Goal: Information Seeking & Learning: Learn about a topic

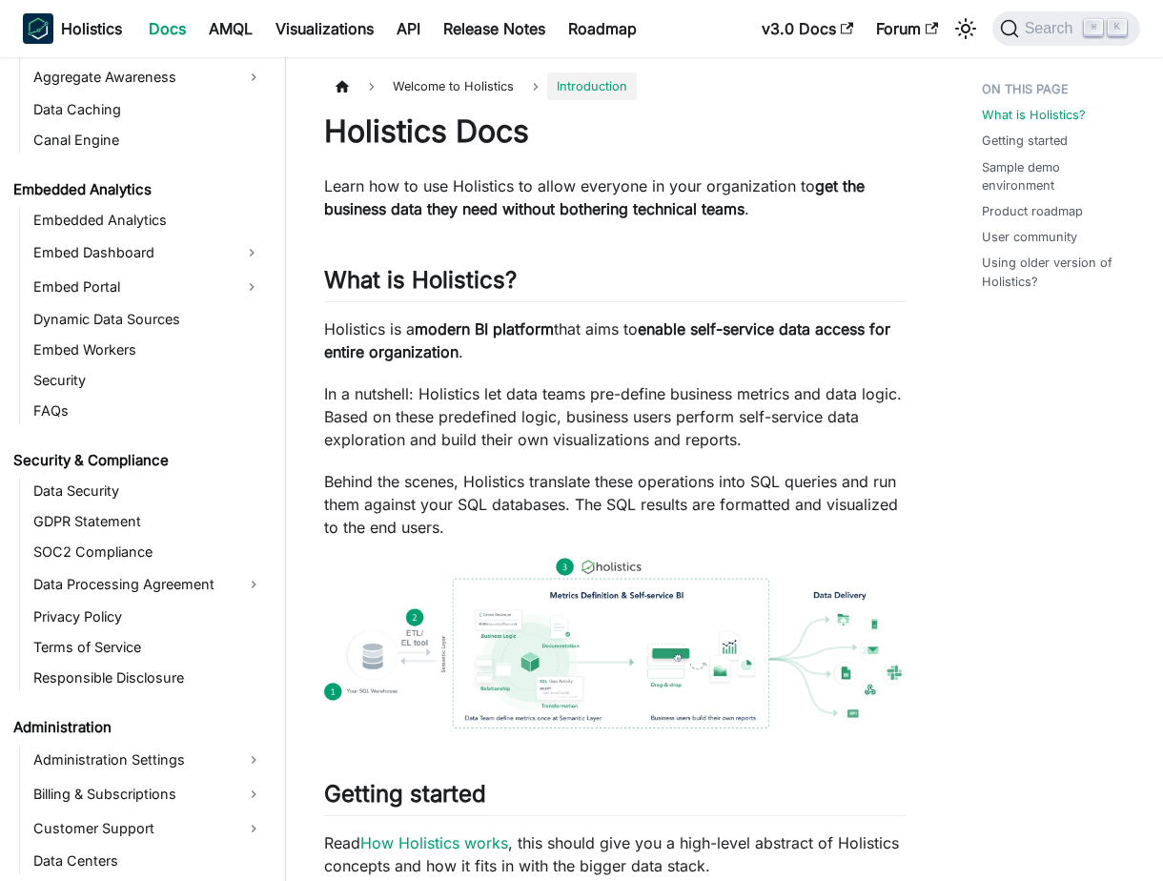
scroll to position [1870, 0]
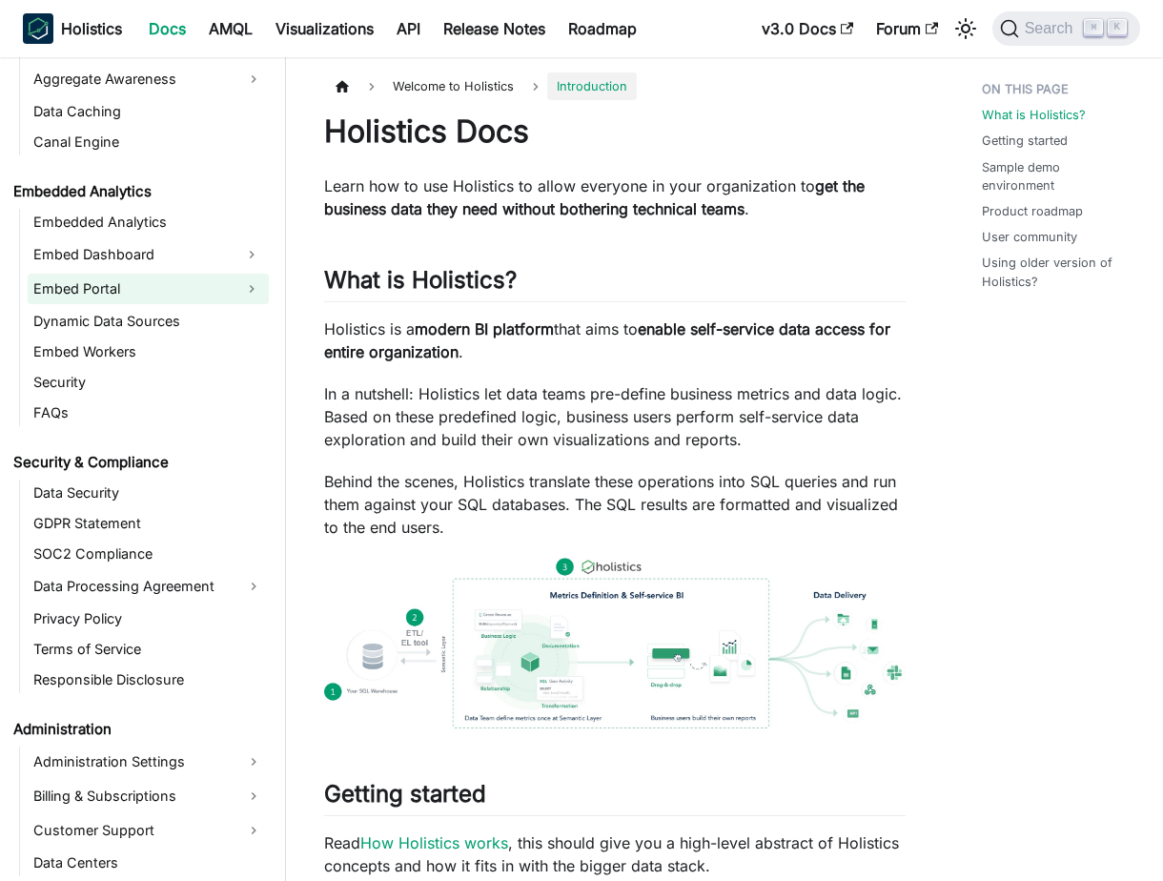
click at [121, 280] on link "Embed Portal" at bounding box center [131, 289] width 207 height 31
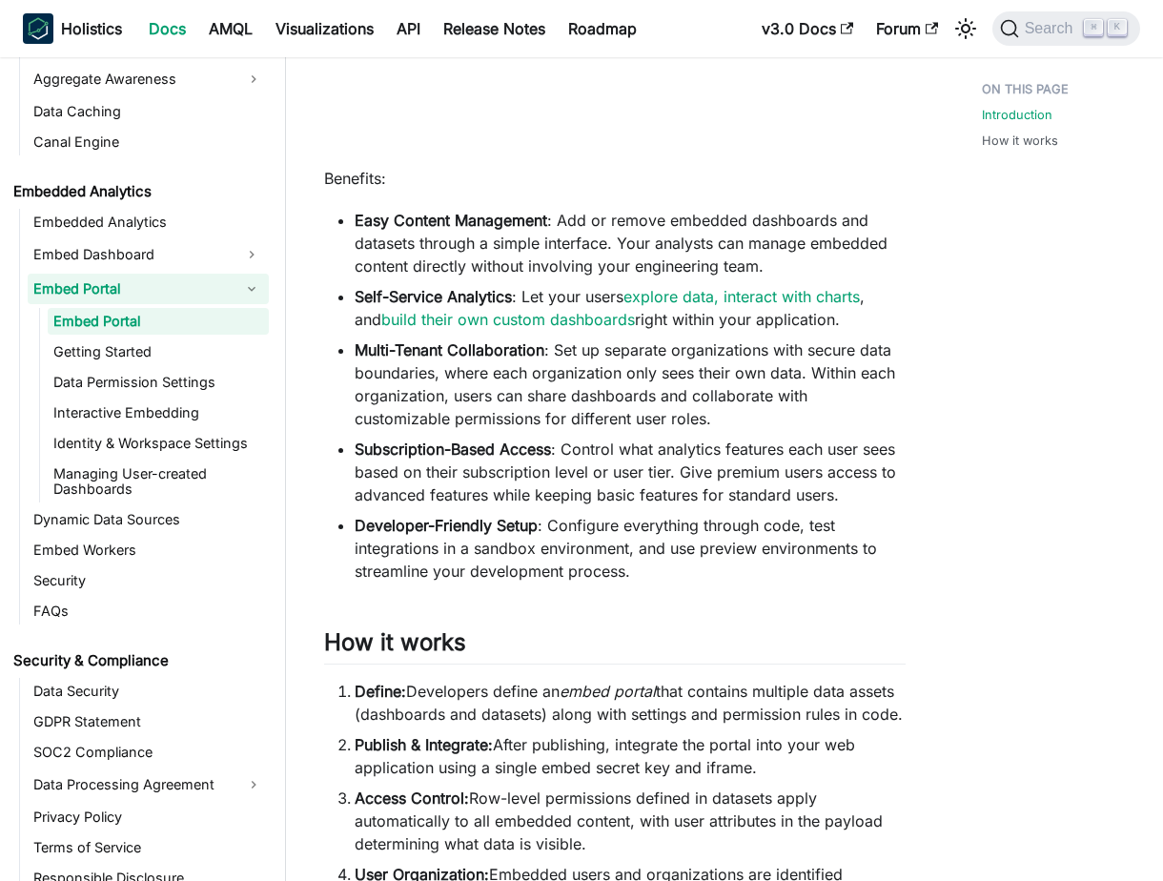
scroll to position [762, 0]
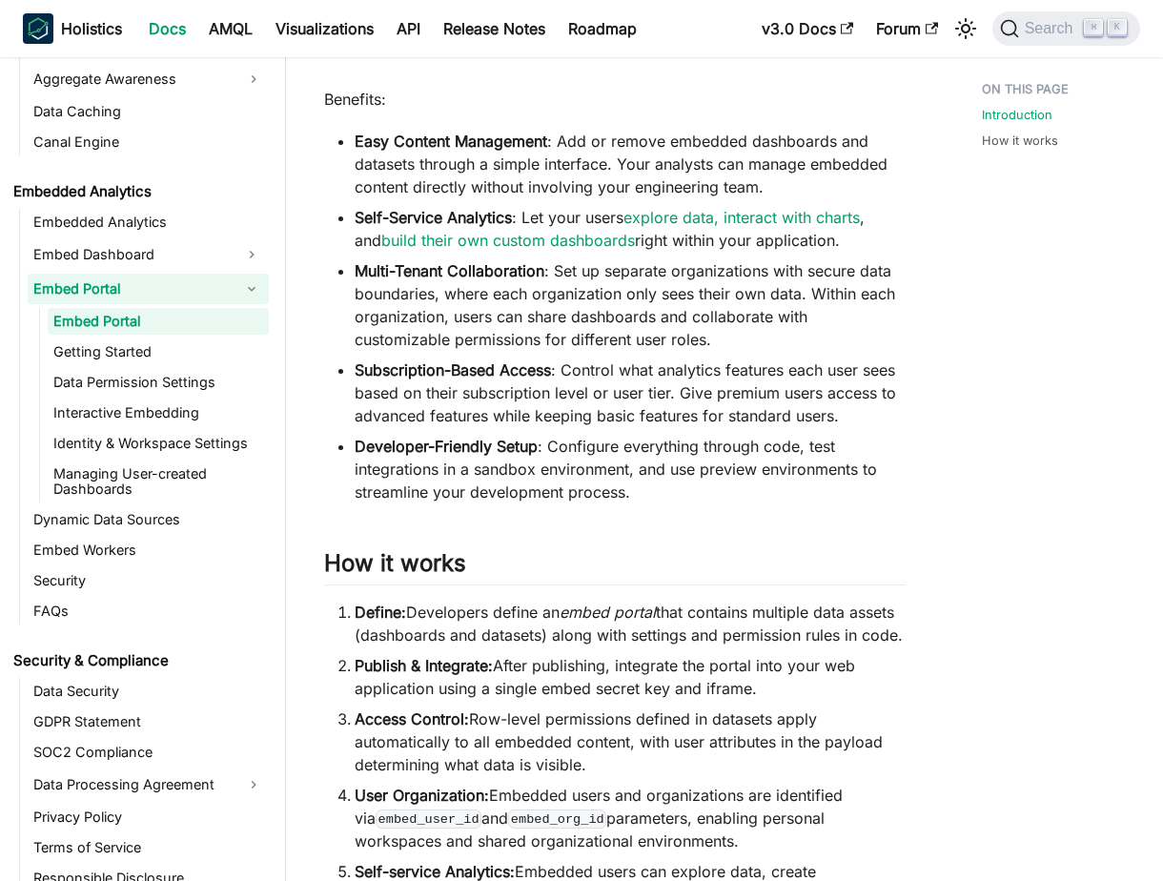
click at [596, 347] on li "Multi-Tenant Collaboration : Set up separate organizations with secure data bou…" at bounding box center [630, 305] width 551 height 92
click at [160, 223] on link "Embedded Analytics" at bounding box center [148, 222] width 241 height 27
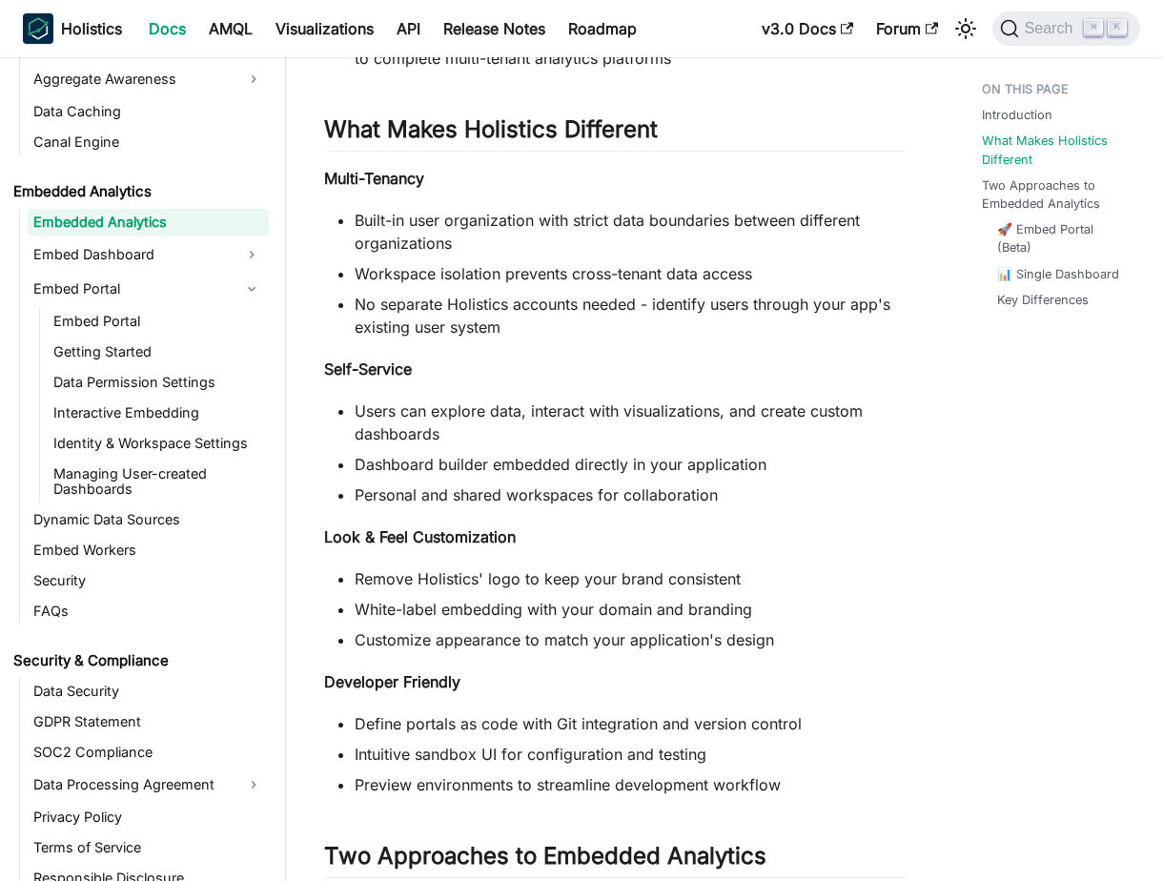
scroll to position [1013, 0]
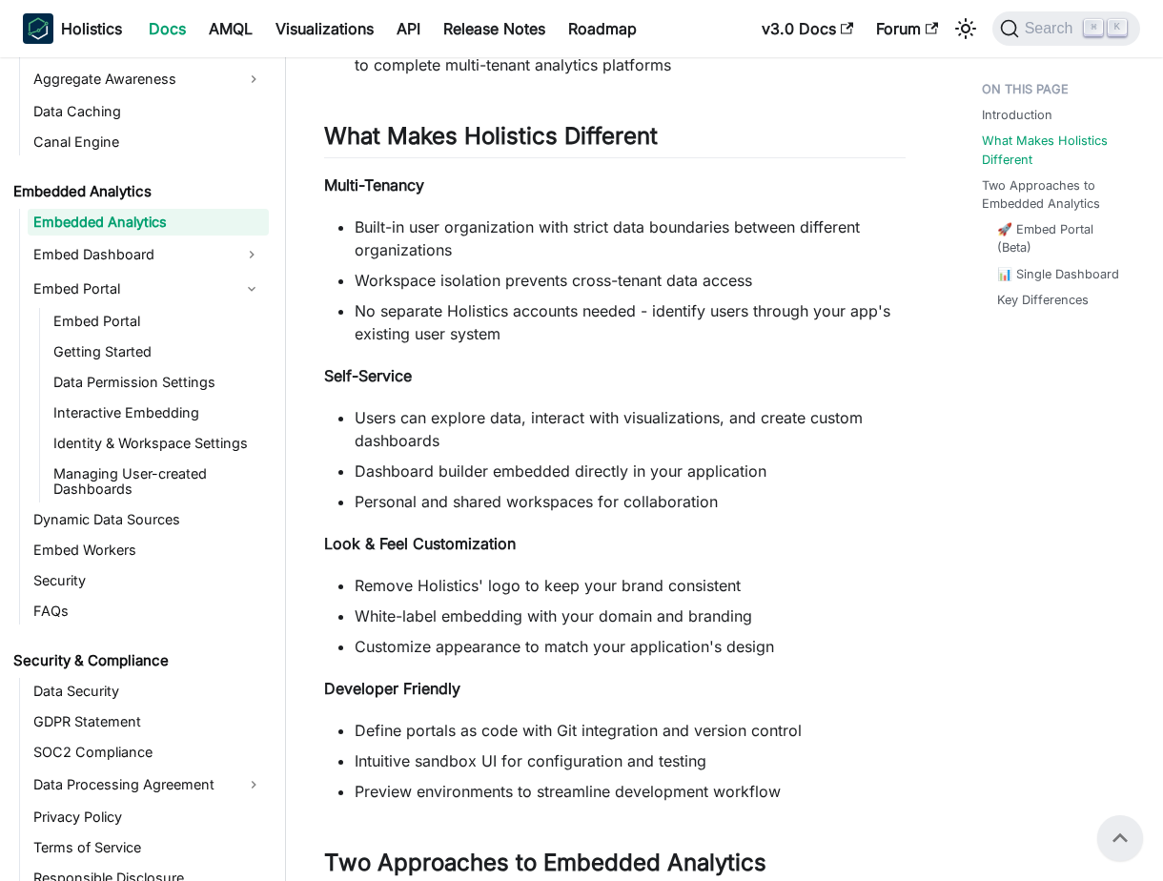
click at [596, 405] on div "Embedded Analytics Introduction ​ Embedded Analytics helps you integrate sophis…" at bounding box center [615, 489] width 582 height 2778
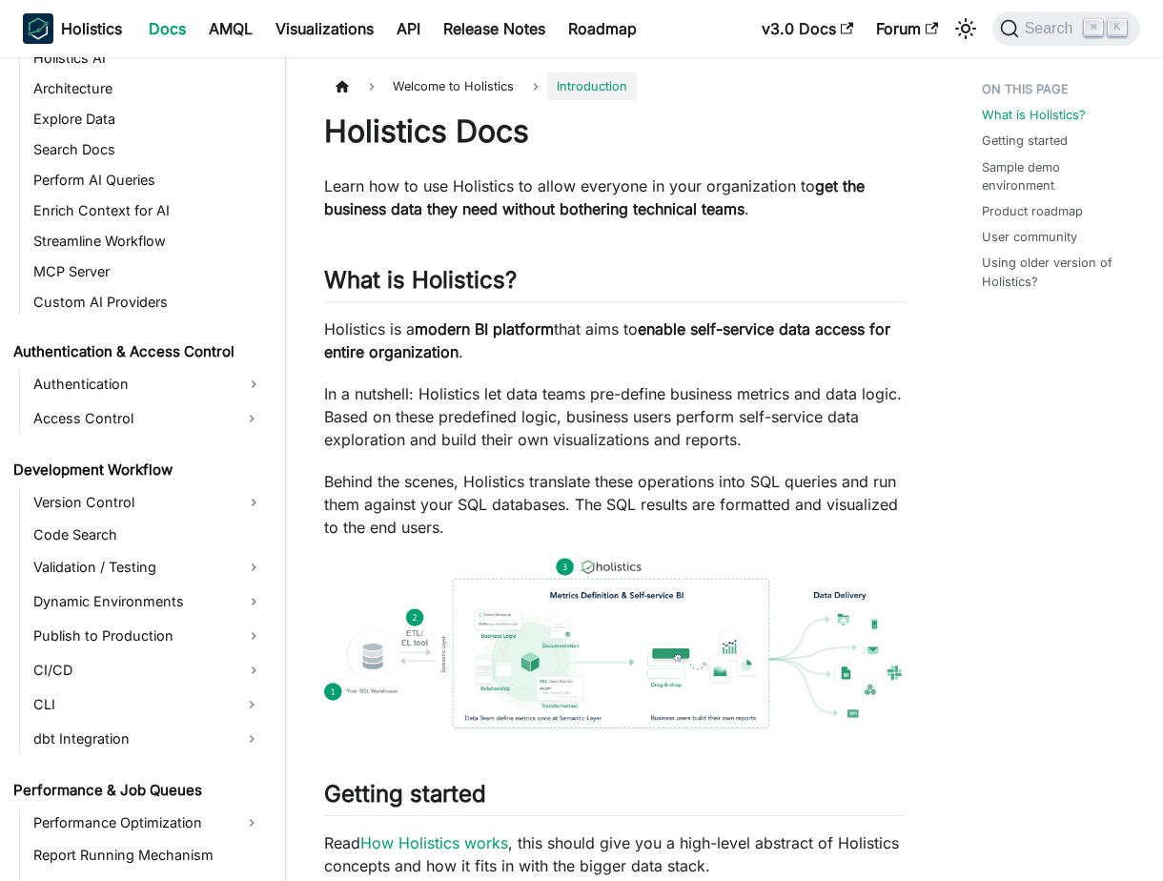
scroll to position [1701, 0]
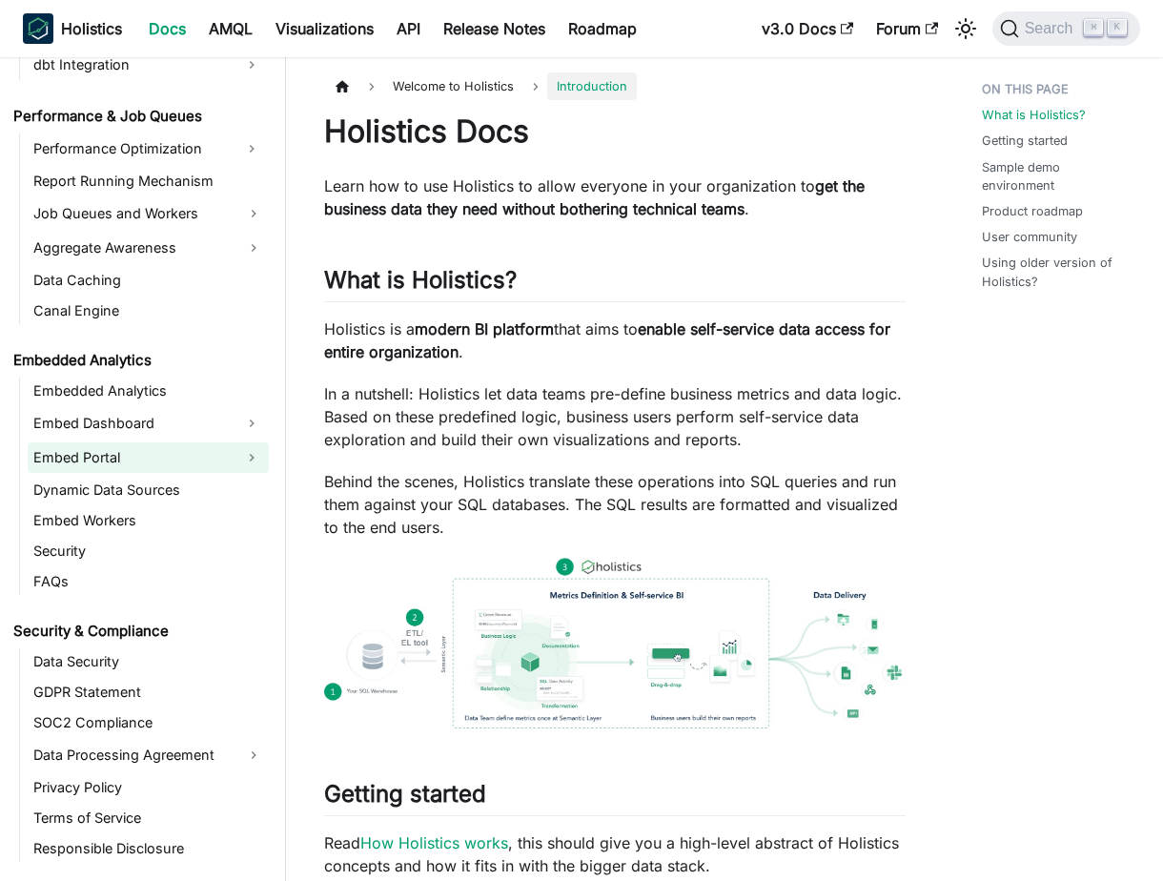
click at [187, 466] on link "Embed Portal" at bounding box center [131, 457] width 207 height 31
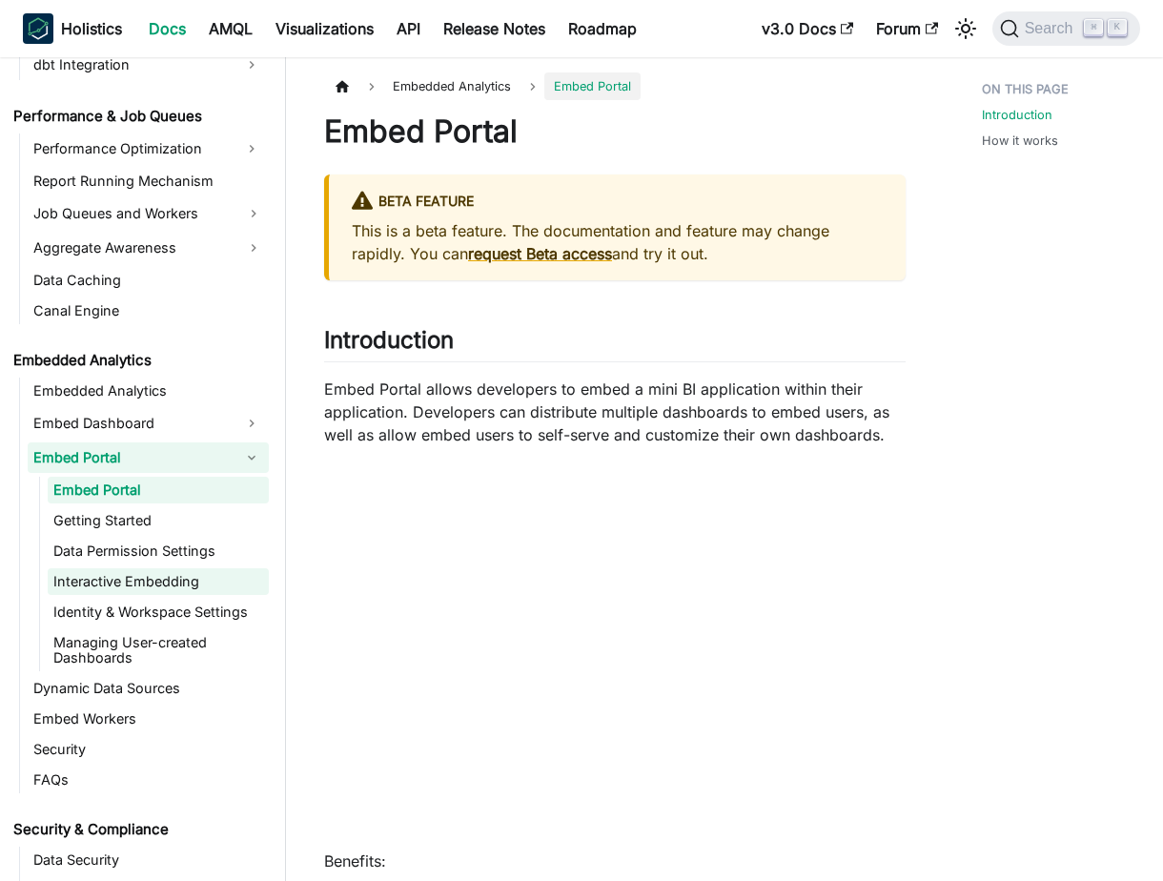
click at [201, 575] on link "Interactive Embedding" at bounding box center [158, 581] width 221 height 27
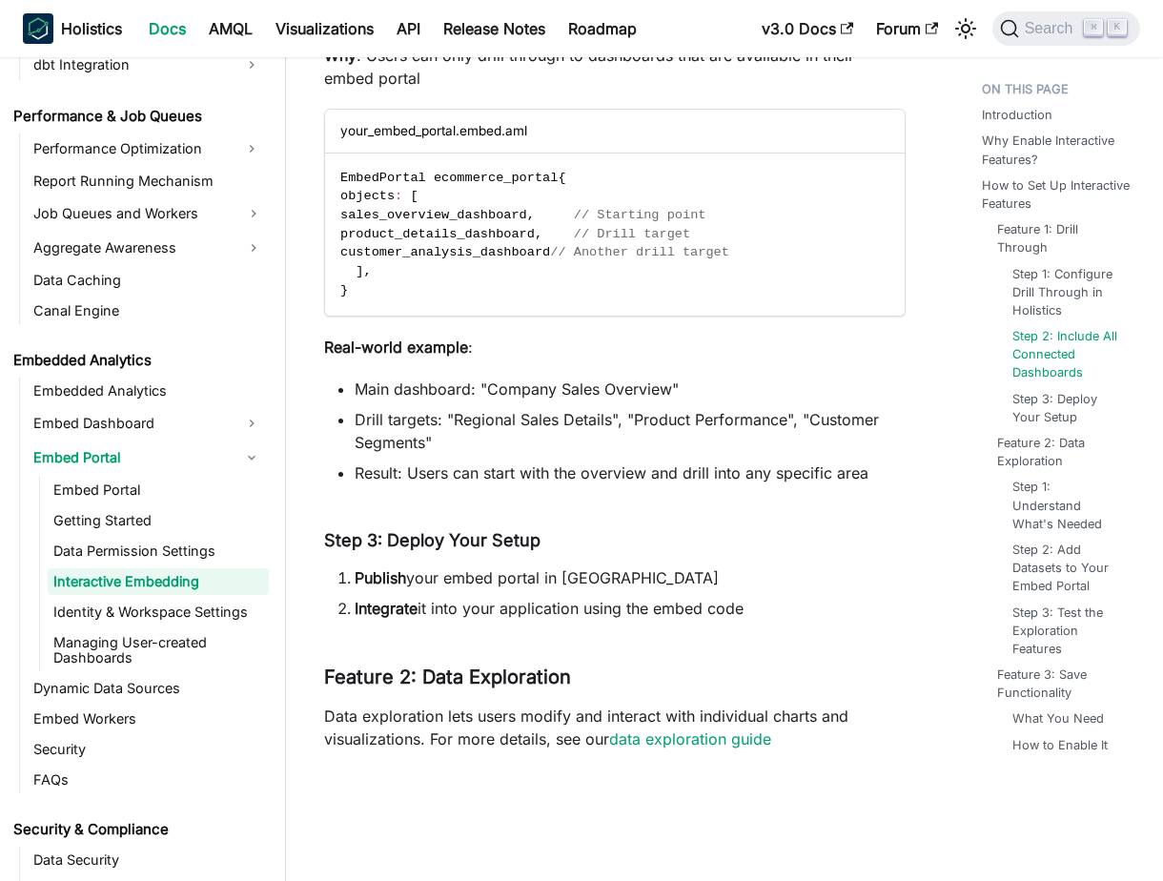
scroll to position [2060, 0]
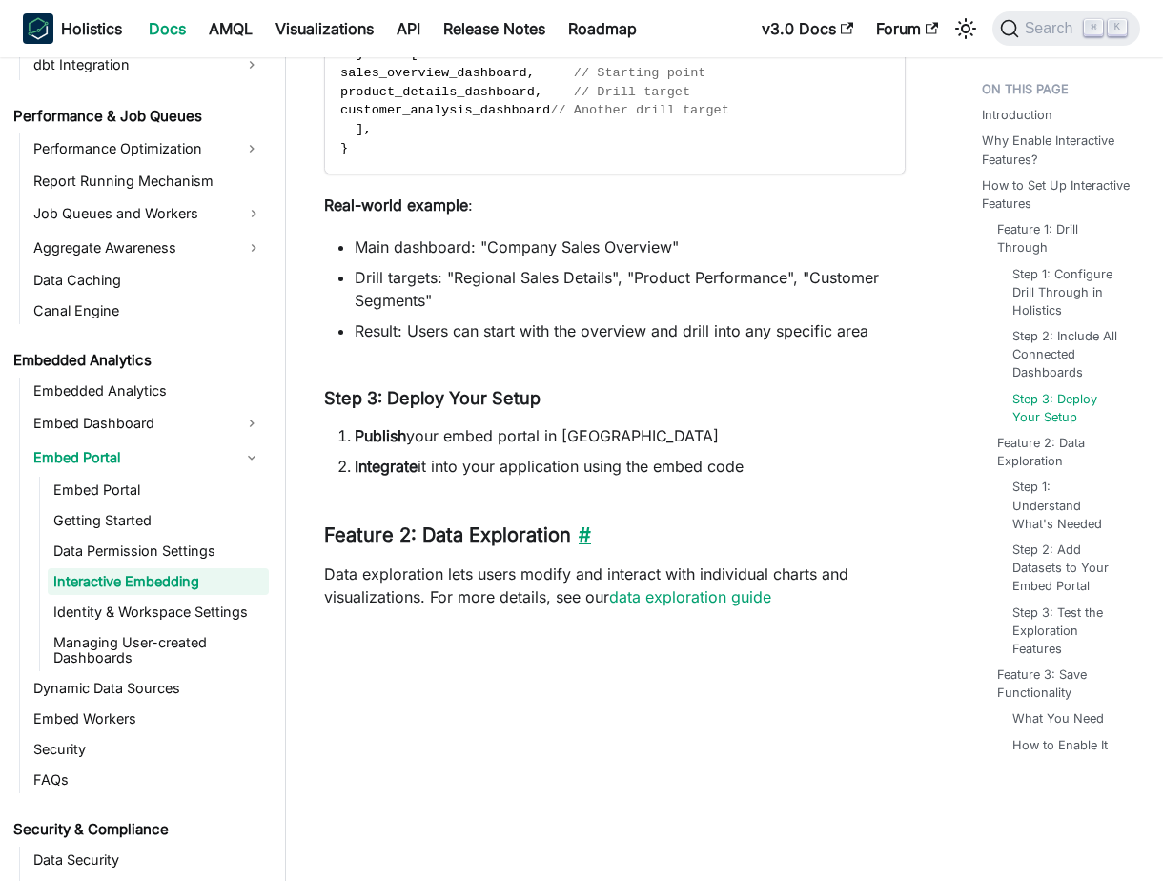
click at [589, 537] on link "​" at bounding box center [581, 534] width 20 height 23
